Goal: Task Accomplishment & Management: Manage account settings

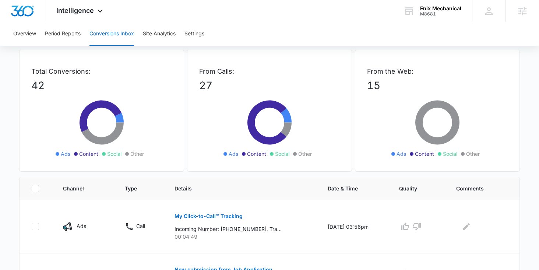
scroll to position [121, 0]
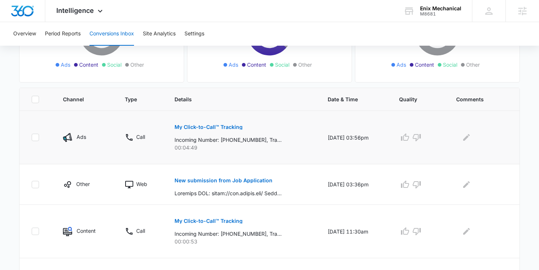
click at [190, 125] on p "My Click-to-Call™ Tracking" at bounding box center [209, 126] width 68 height 5
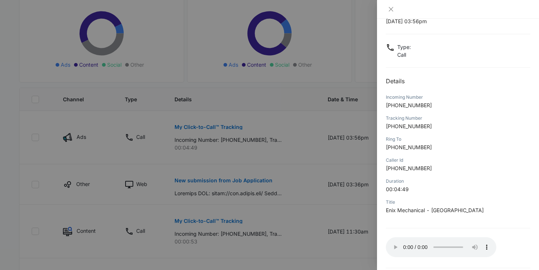
scroll to position [57, 0]
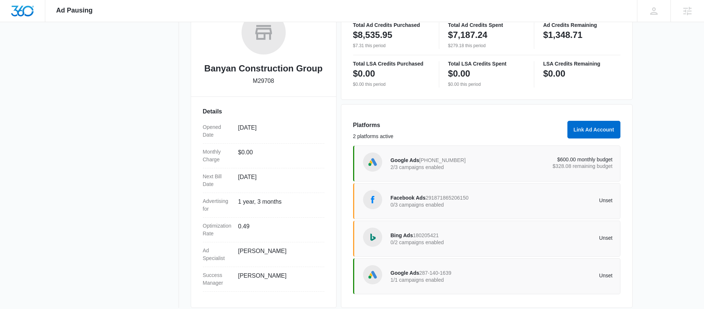
scroll to position [130, 0]
click at [589, 160] on p "$600.00 monthly budget" at bounding box center [556, 160] width 111 height 5
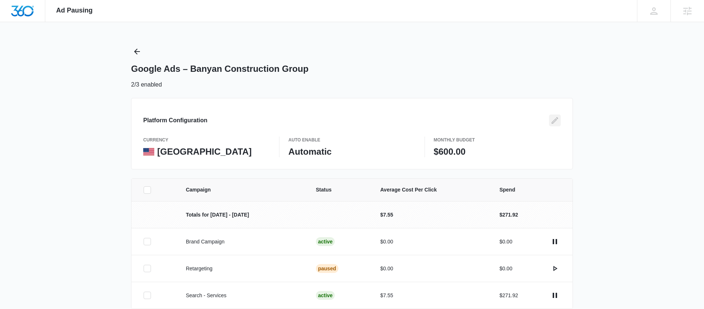
click at [552, 121] on icon "Edit" at bounding box center [554, 120] width 9 height 9
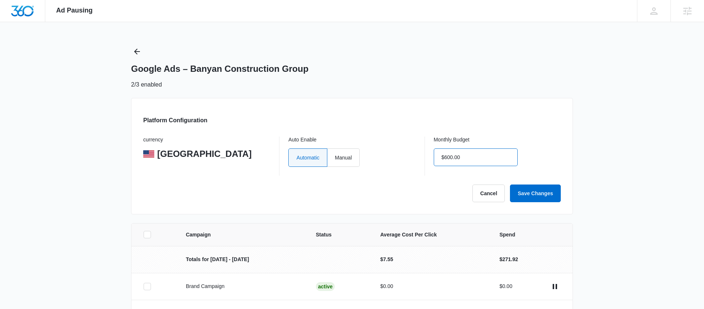
drag, startPoint x: 483, startPoint y: 163, endPoint x: 441, endPoint y: 159, distance: 42.2
click at [441, 159] on input "$600.00" at bounding box center [476, 157] width 84 height 18
click at [477, 155] on input "$600.00" at bounding box center [476, 157] width 84 height 18
type input "$1,500.00"
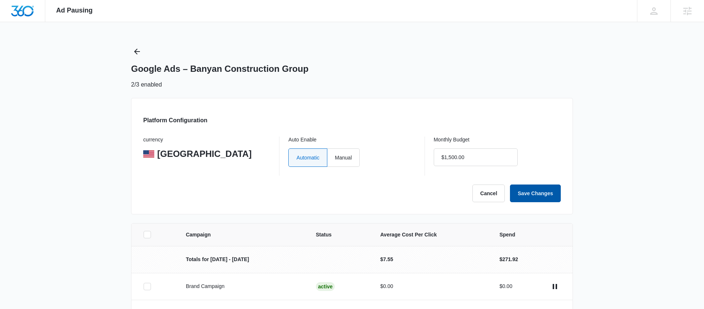
click at [525, 186] on button "Save Changes" at bounding box center [535, 193] width 51 height 18
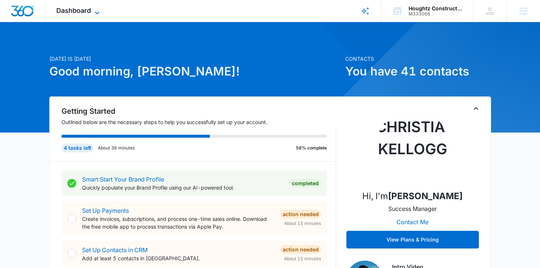
click at [66, 11] on span "Dashboard" at bounding box center [73, 11] width 35 height 8
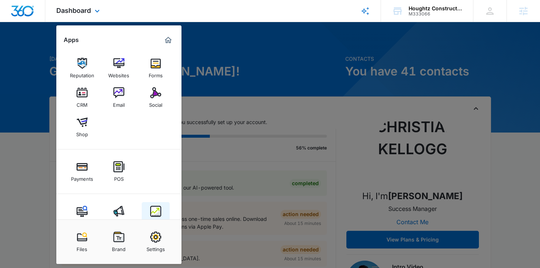
click at [151, 208] on img at bounding box center [155, 211] width 11 height 11
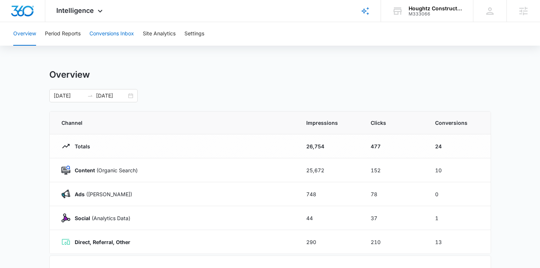
click at [107, 27] on button "Conversions Inbox" at bounding box center [111, 34] width 45 height 24
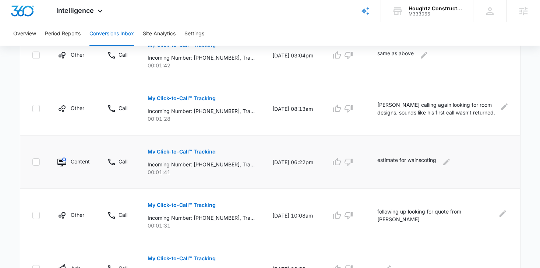
scroll to position [471, 0]
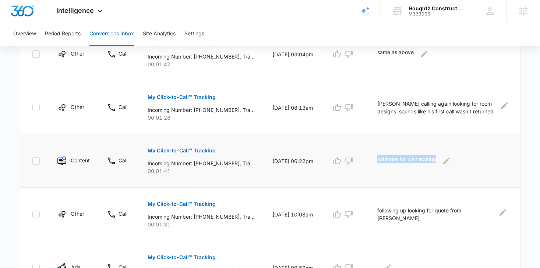
drag, startPoint x: 374, startPoint y: 164, endPoint x: 374, endPoint y: 159, distance: 5.5
click at [374, 158] on td "estimate for wainscoting" at bounding box center [445, 160] width 152 height 53
click at [366, 164] on td at bounding box center [345, 160] width 46 height 53
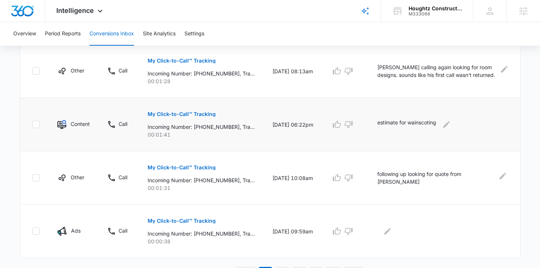
scroll to position [521, 0]
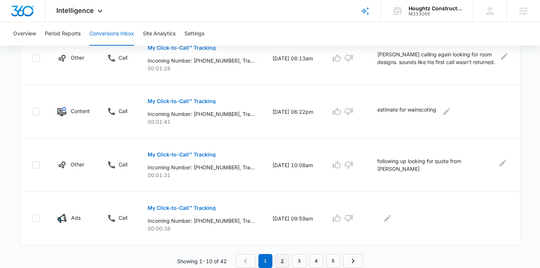
click at [283, 261] on link "2" at bounding box center [282, 261] width 14 height 14
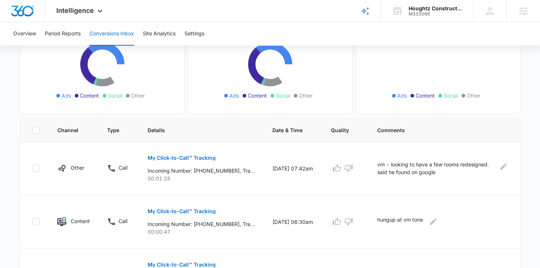
scroll to position [103, 0]
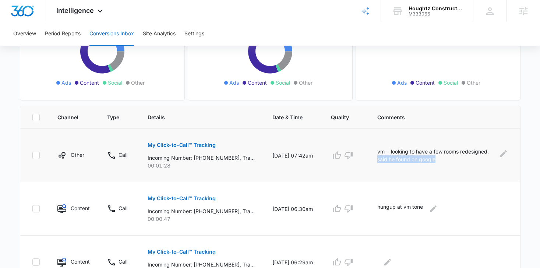
drag, startPoint x: 453, startPoint y: 161, endPoint x: 381, endPoint y: 161, distance: 71.8
click at [381, 161] on td "vm - looking to have a few rooms redesigned. said he found on google" at bounding box center [445, 155] width 152 height 53
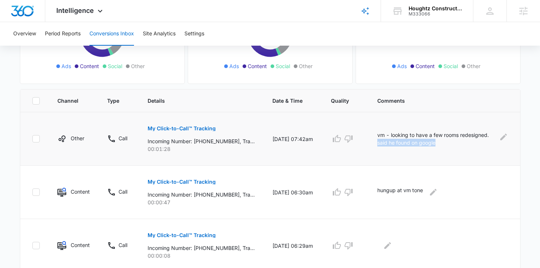
scroll to position [124, 0]
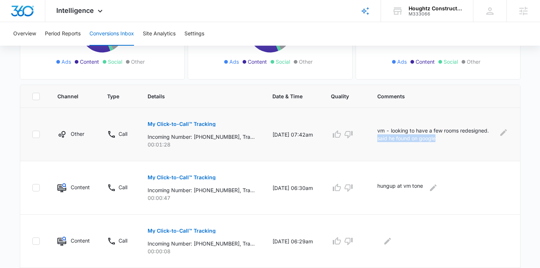
click at [459, 158] on td "vm - looking to have a few rooms redesigned. said he found on google" at bounding box center [445, 134] width 152 height 53
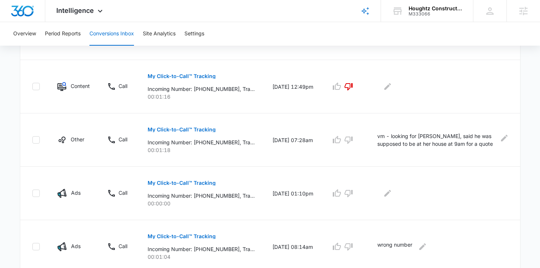
scroll to position [386, 0]
drag, startPoint x: 272, startPoint y: 143, endPoint x: 290, endPoint y: 143, distance: 17.7
click at [290, 143] on td "08/28/25 at 07:28am" at bounding box center [293, 139] width 59 height 53
click at [297, 153] on td "08/28/25 at 07:28am" at bounding box center [293, 139] width 59 height 53
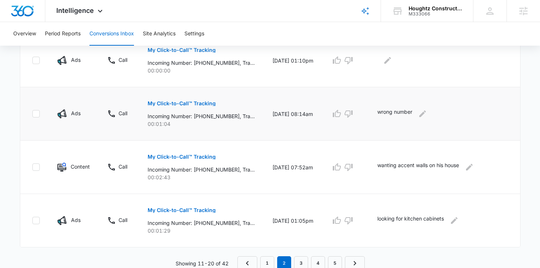
scroll to position [521, 0]
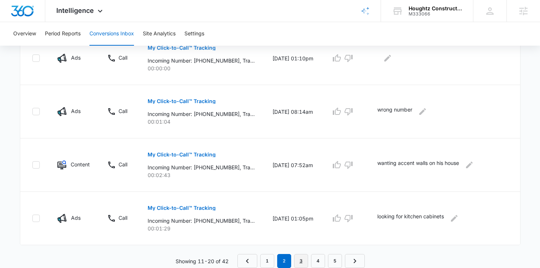
click at [303, 258] on link "3" at bounding box center [301, 261] width 14 height 14
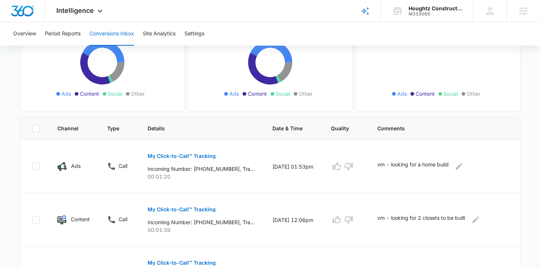
scroll to position [96, 0]
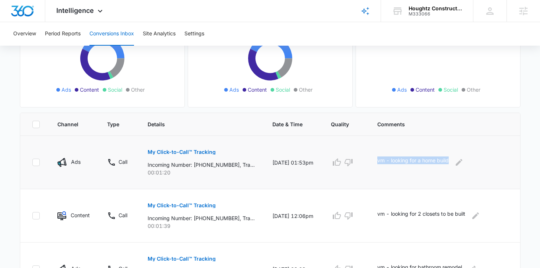
drag, startPoint x: 371, startPoint y: 153, endPoint x: 454, endPoint y: 161, distance: 84.0
click at [454, 161] on tr "Ads Call My Click-to-Call™ Tracking Incoming Number: +18136413276, Tracking Num…" at bounding box center [270, 162] width 500 height 53
click at [445, 165] on p "vm - looking for a home build" at bounding box center [412, 162] width 71 height 12
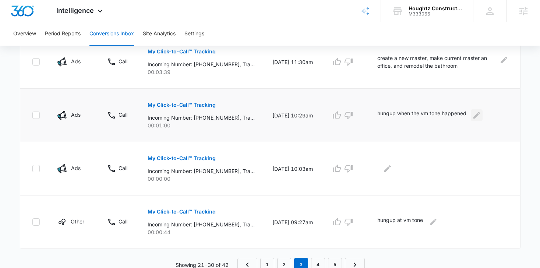
scroll to position [521, 0]
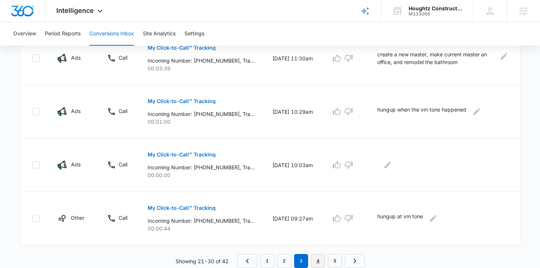
click at [317, 263] on link "4" at bounding box center [318, 261] width 14 height 14
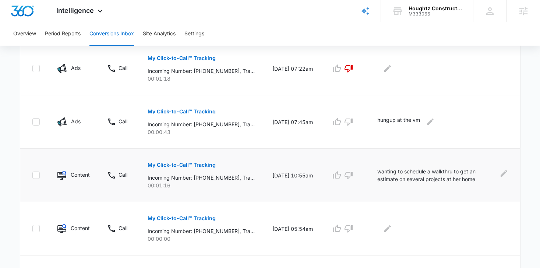
scroll to position [190, 0]
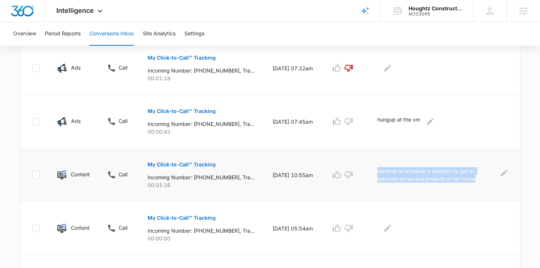
drag, startPoint x: 384, startPoint y: 170, endPoint x: 483, endPoint y: 180, distance: 100.0
click at [483, 180] on p "wanting to schedule a walkthru to get an estimate on several projects at her ho…" at bounding box center [436, 174] width 118 height 15
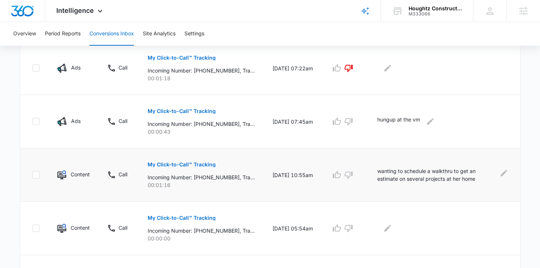
click at [441, 191] on td "wanting to schedule a walkthru to get an estimate on several projects at her ho…" at bounding box center [444, 174] width 151 height 53
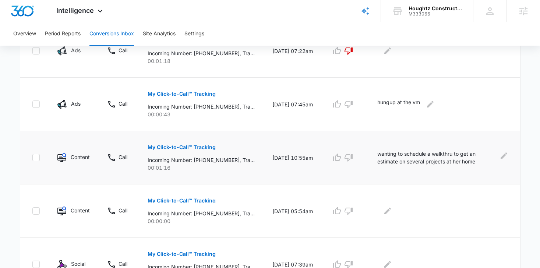
scroll to position [233, 0]
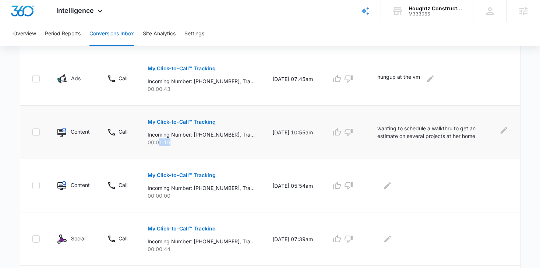
drag, startPoint x: 172, startPoint y: 142, endPoint x: 158, endPoint y: 142, distance: 14.0
click at [158, 142] on p "00:01:16" at bounding box center [201, 142] width 107 height 8
click at [179, 142] on p "00:01:16" at bounding box center [201, 142] width 107 height 8
drag, startPoint x: 176, startPoint y: 140, endPoint x: 161, endPoint y: 140, distance: 14.7
click at [161, 140] on p "00:01:16" at bounding box center [201, 142] width 107 height 8
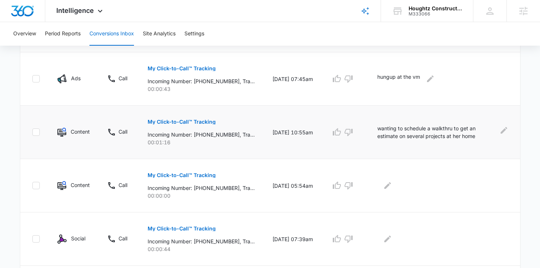
click at [369, 128] on td at bounding box center [345, 132] width 46 height 53
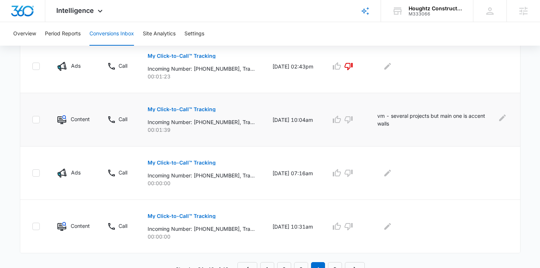
scroll to position [521, 0]
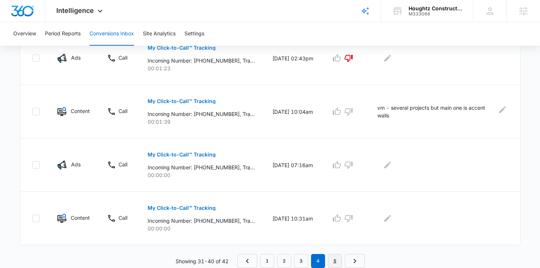
click at [332, 259] on link "5" at bounding box center [335, 261] width 14 height 14
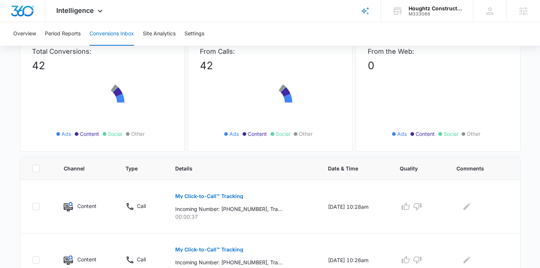
scroll to position [94, 0]
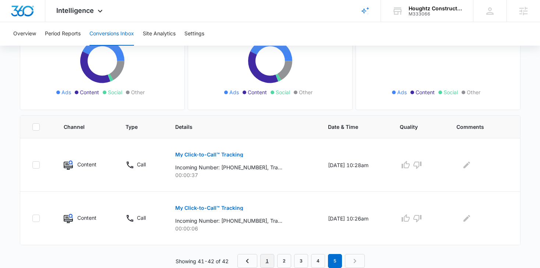
click at [267, 257] on link "1" at bounding box center [267, 261] width 14 height 14
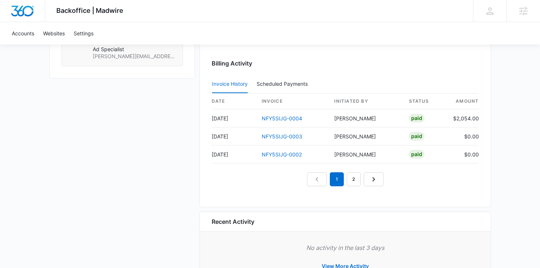
scroll to position [750, 0]
click at [352, 182] on link "2" at bounding box center [354, 179] width 14 height 14
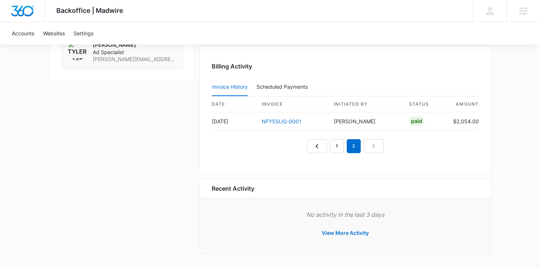
scroll to position [746, 0]
click at [336, 148] on link "1" at bounding box center [337, 147] width 14 height 14
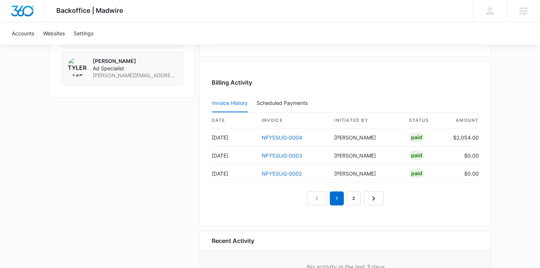
scroll to position [729, 0]
